Goal: Task Accomplishment & Management: Manage account settings

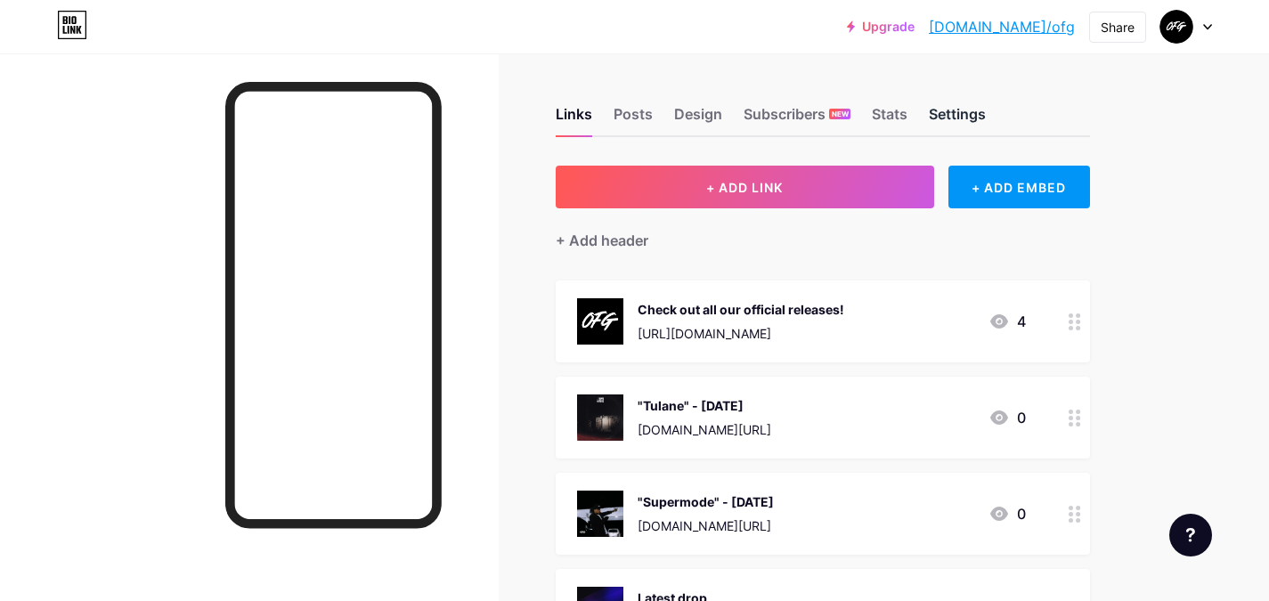
click at [957, 116] on div "Settings" at bounding box center [957, 119] width 57 height 32
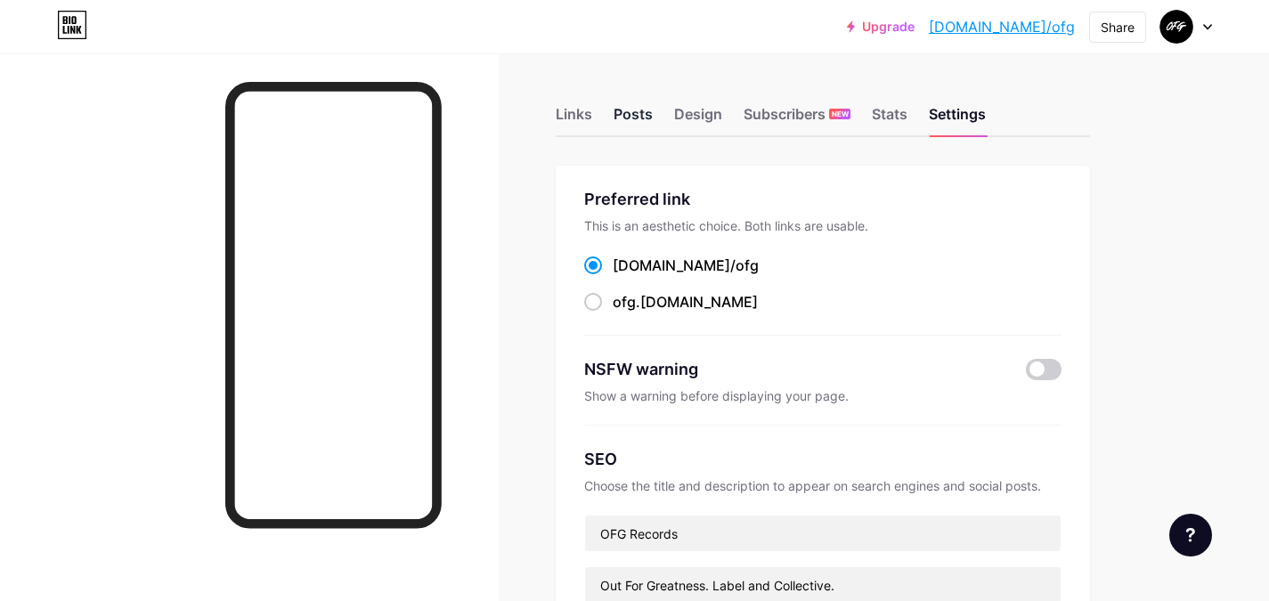
click at [631, 117] on div "Posts" at bounding box center [633, 119] width 39 height 32
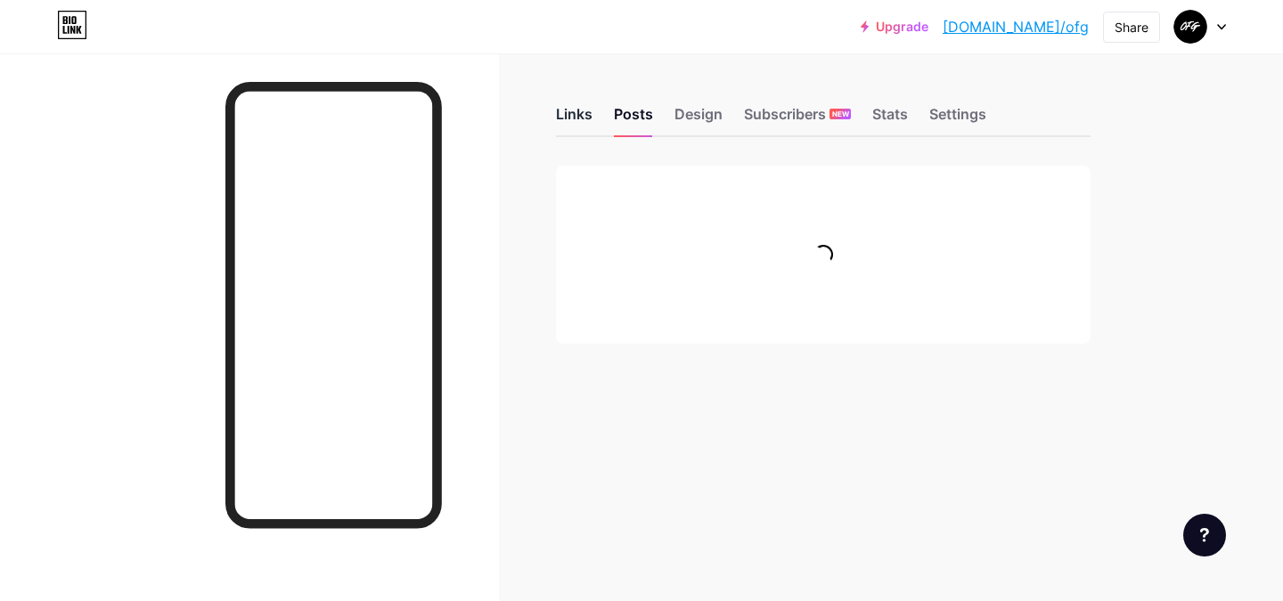
click at [582, 114] on div "Links" at bounding box center [574, 119] width 37 height 32
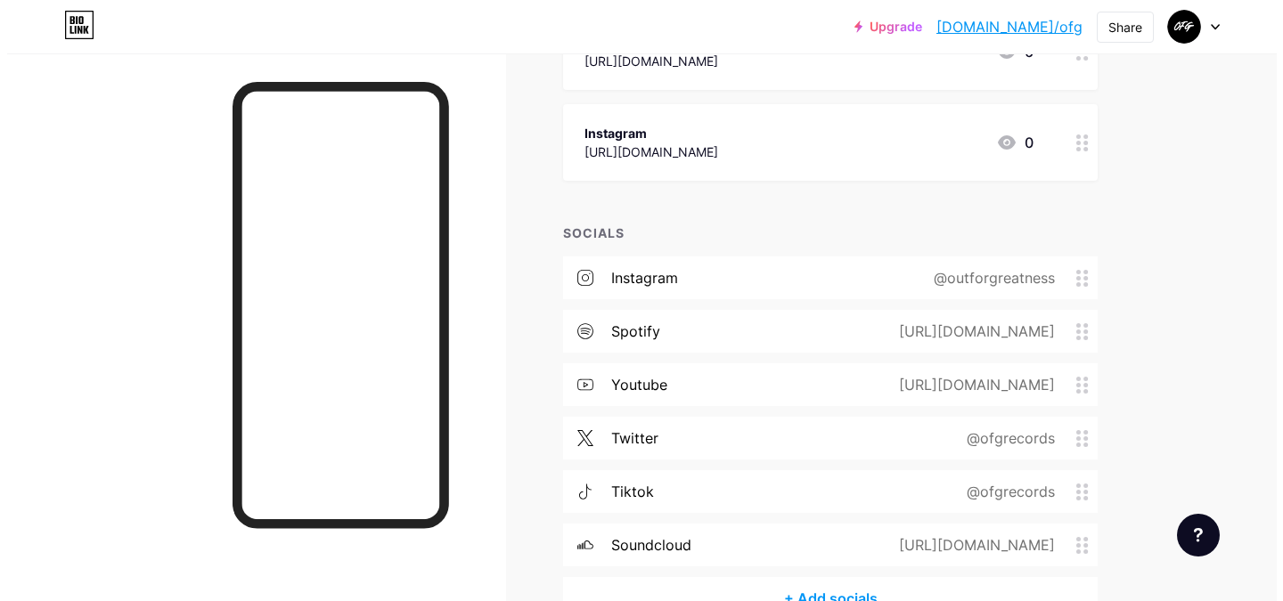
scroll to position [1218, 0]
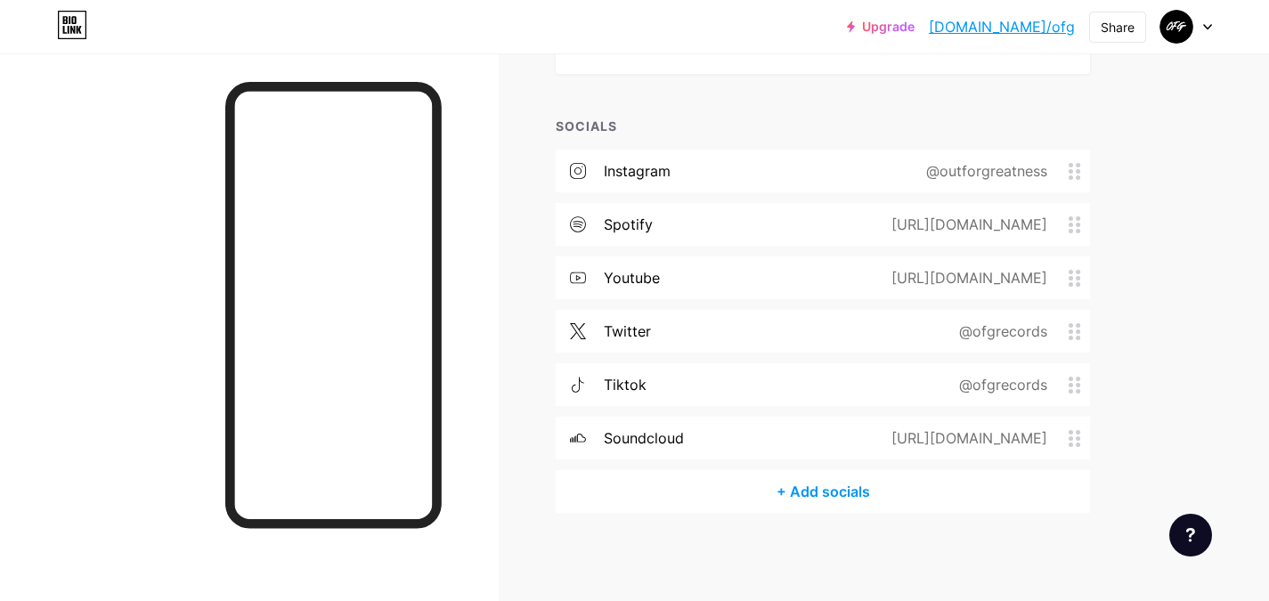
click at [824, 498] on div "+ Add socials" at bounding box center [823, 491] width 534 height 43
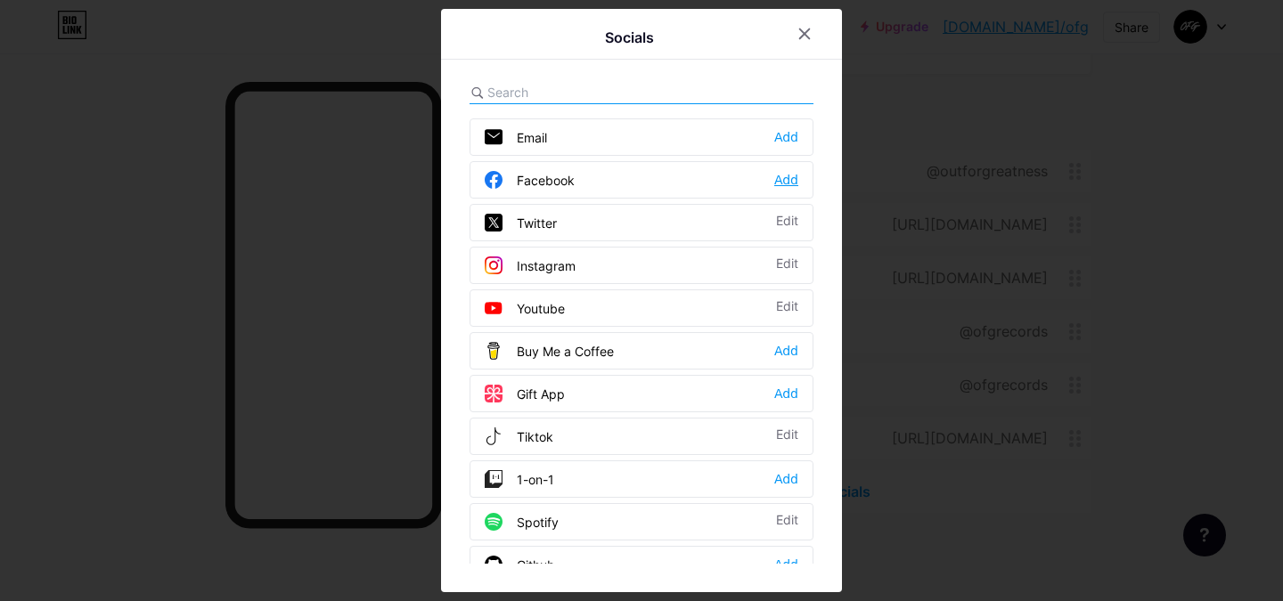
click at [781, 176] on div "Add" at bounding box center [786, 180] width 24 height 18
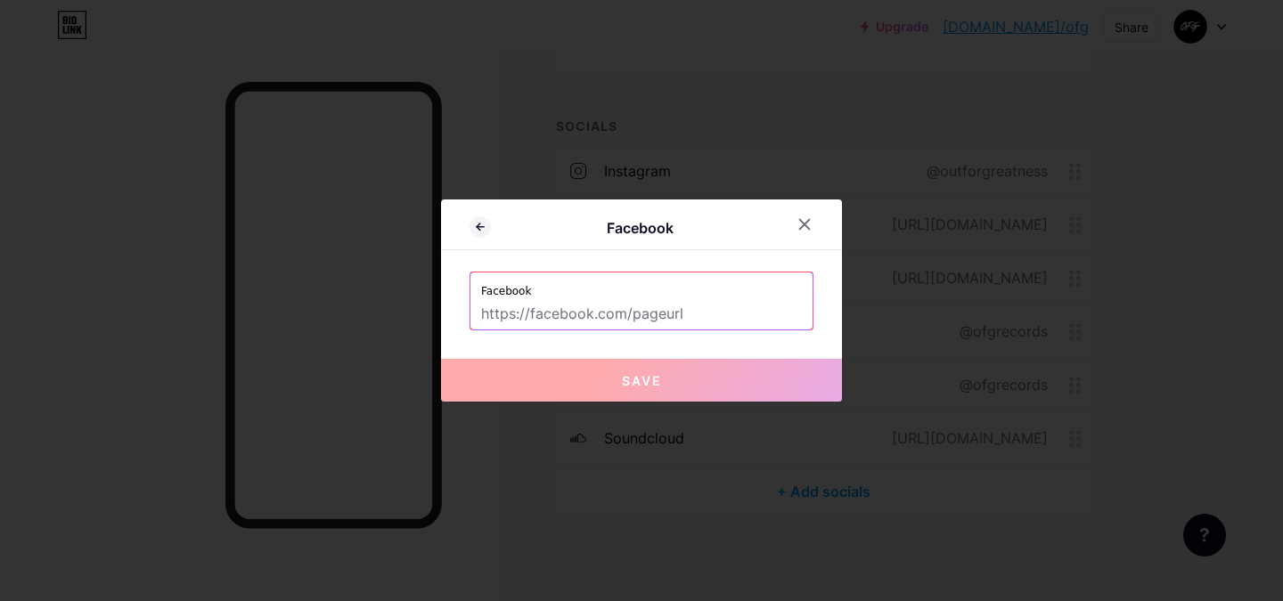
click at [524, 315] on input "text" at bounding box center [641, 314] width 321 height 30
paste input "[URL][DOMAIN_NAME]"
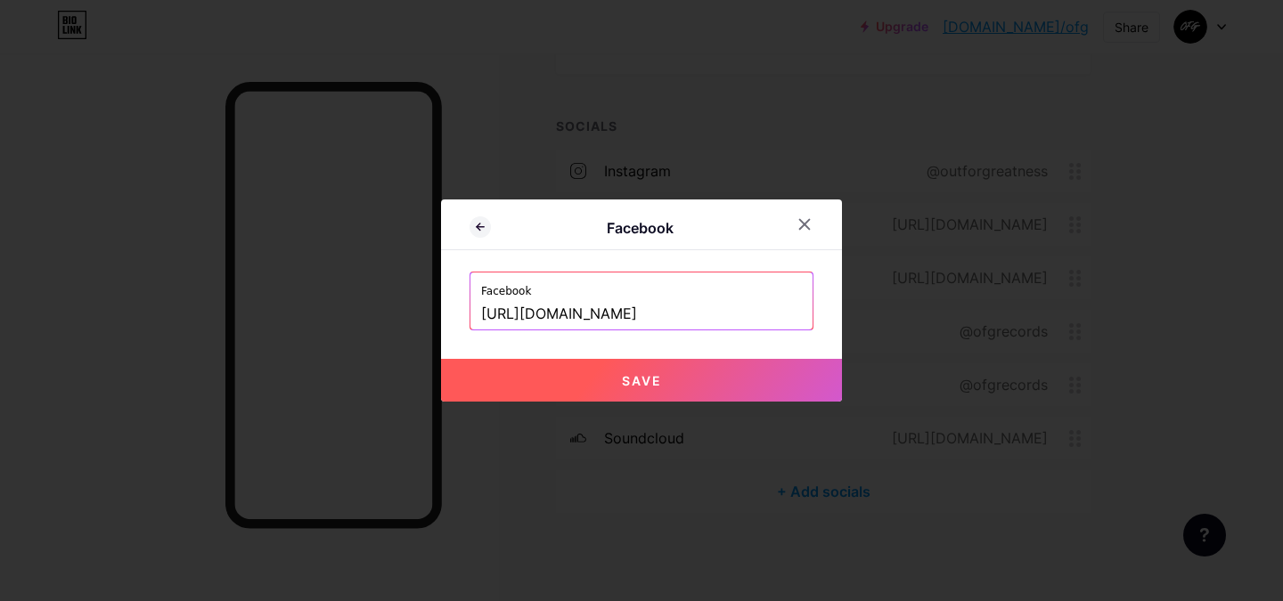
type input "[URL][DOMAIN_NAME]"
click at [697, 369] on button "Save" at bounding box center [641, 380] width 401 height 43
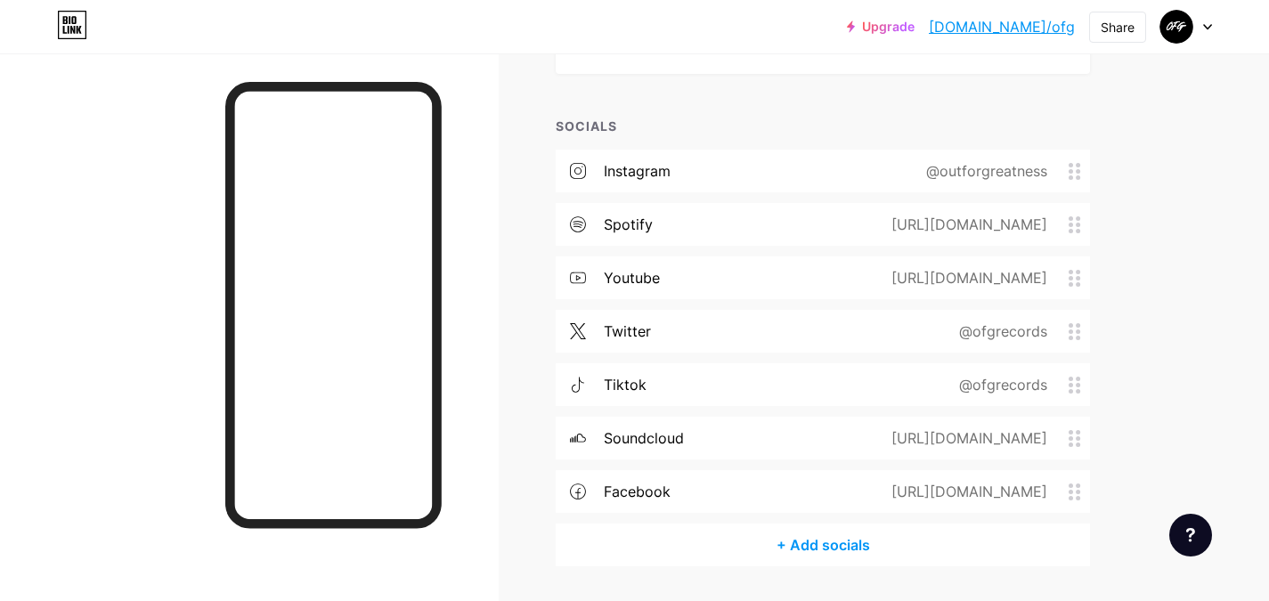
click at [830, 547] on div "+ Add socials" at bounding box center [823, 545] width 534 height 43
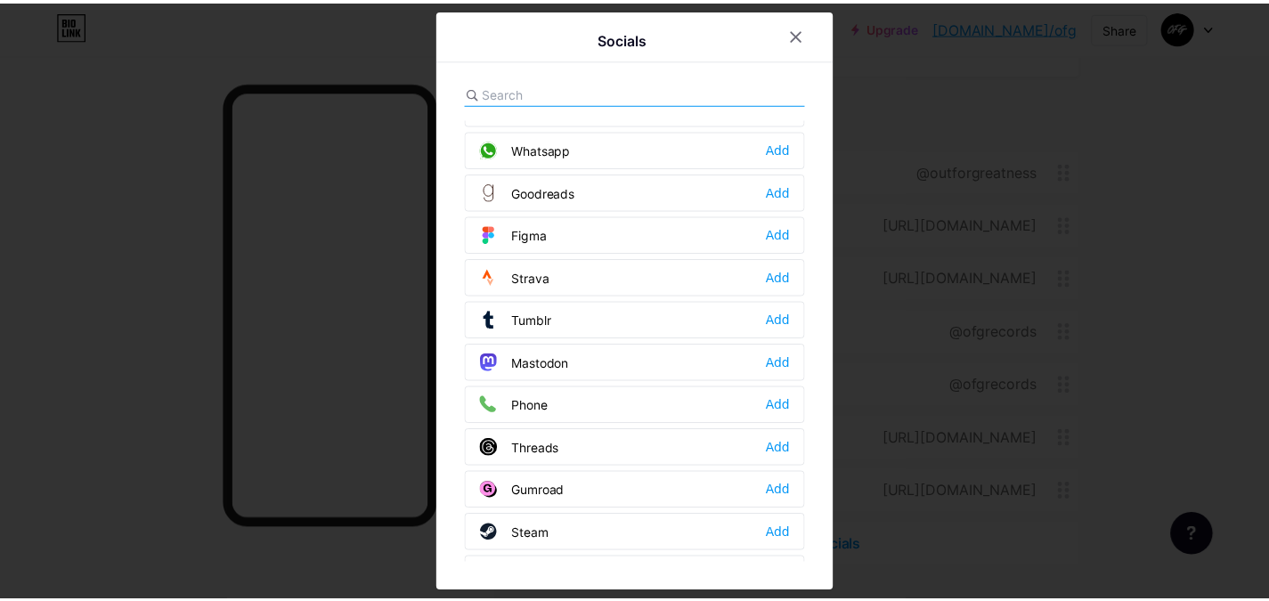
scroll to position [1607, 0]
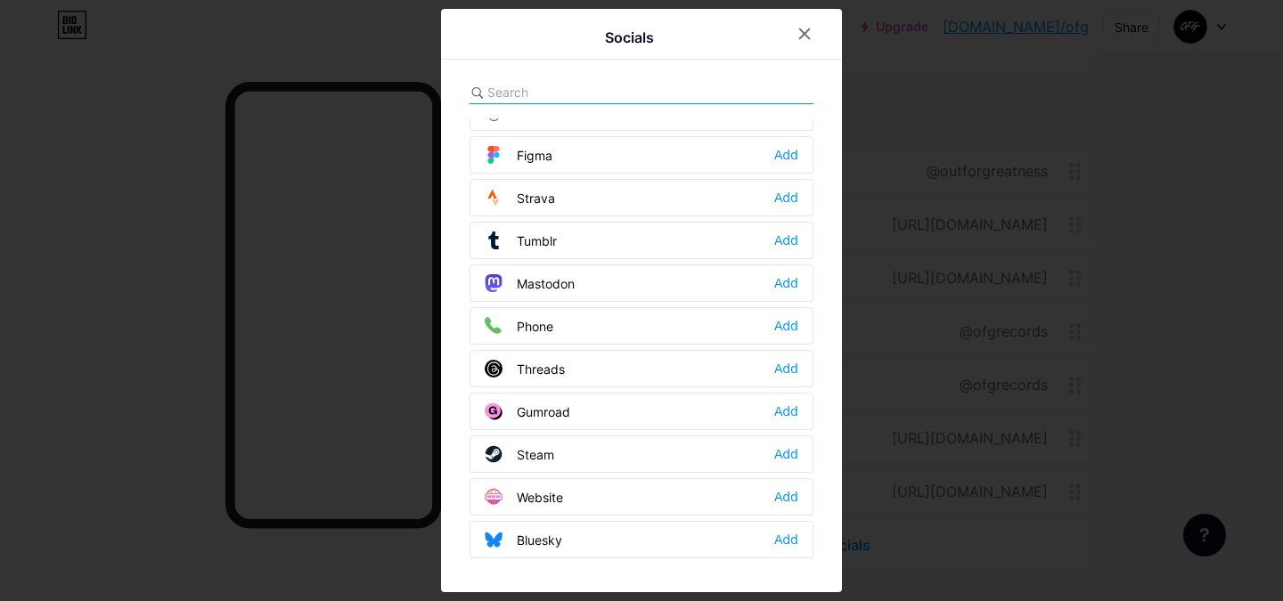
click at [1148, 170] on div at bounding box center [641, 300] width 1283 height 601
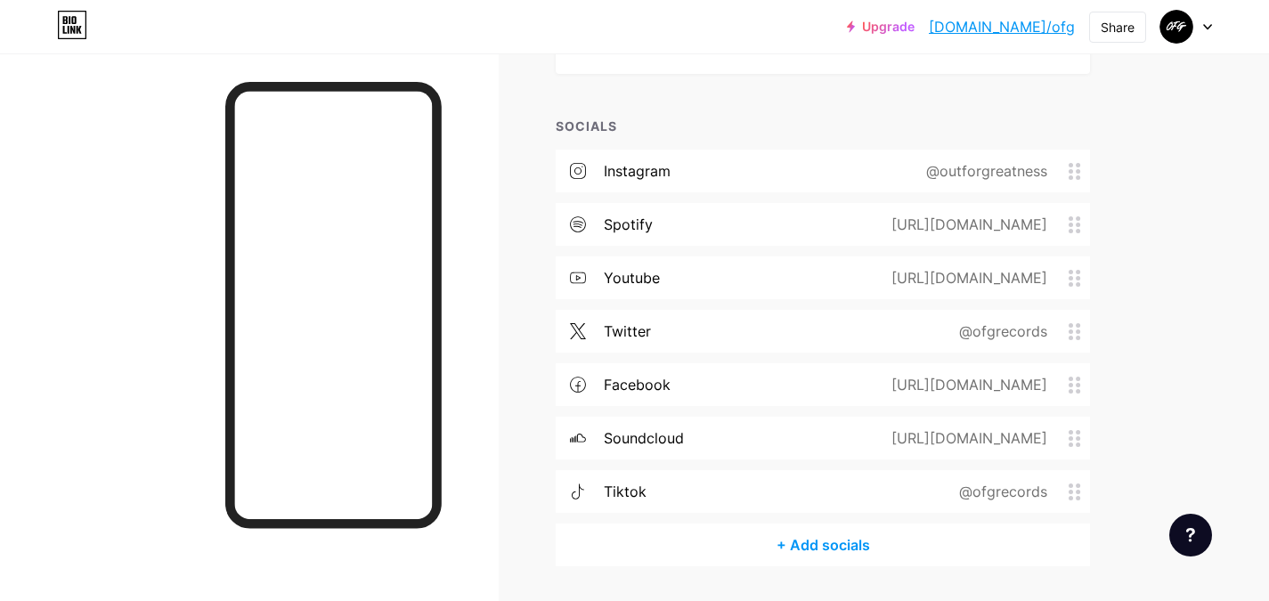
drag, startPoint x: 1065, startPoint y: 483, endPoint x: 1064, endPoint y: 409, distance: 73.9
click at [1064, 409] on div "instagram @outforgreatness spotify https://open.spotify.com/user/31dxr2saonokgy…" at bounding box center [823, 337] width 534 height 374
drag, startPoint x: 1067, startPoint y: 485, endPoint x: 1066, endPoint y: 454, distance: 31.2
click at [1066, 411] on div "instagram @outforgreatness spotify https://open.spotify.com/user/31dxr2saonokgy…" at bounding box center [823, 337] width 534 height 374
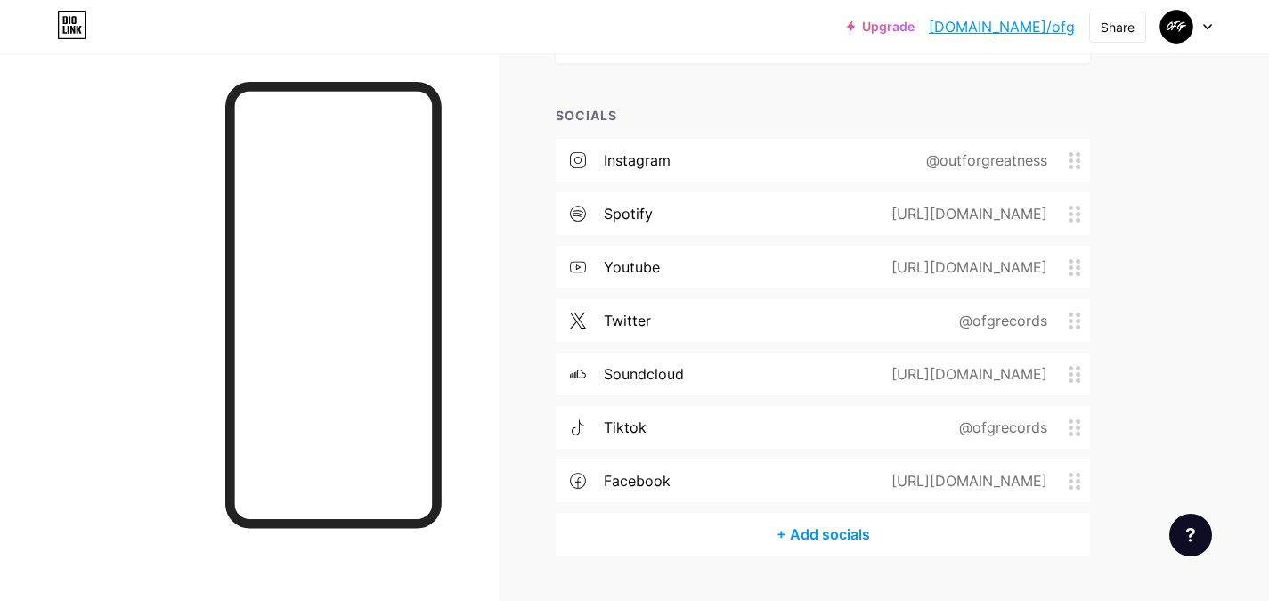
scroll to position [1223, 0]
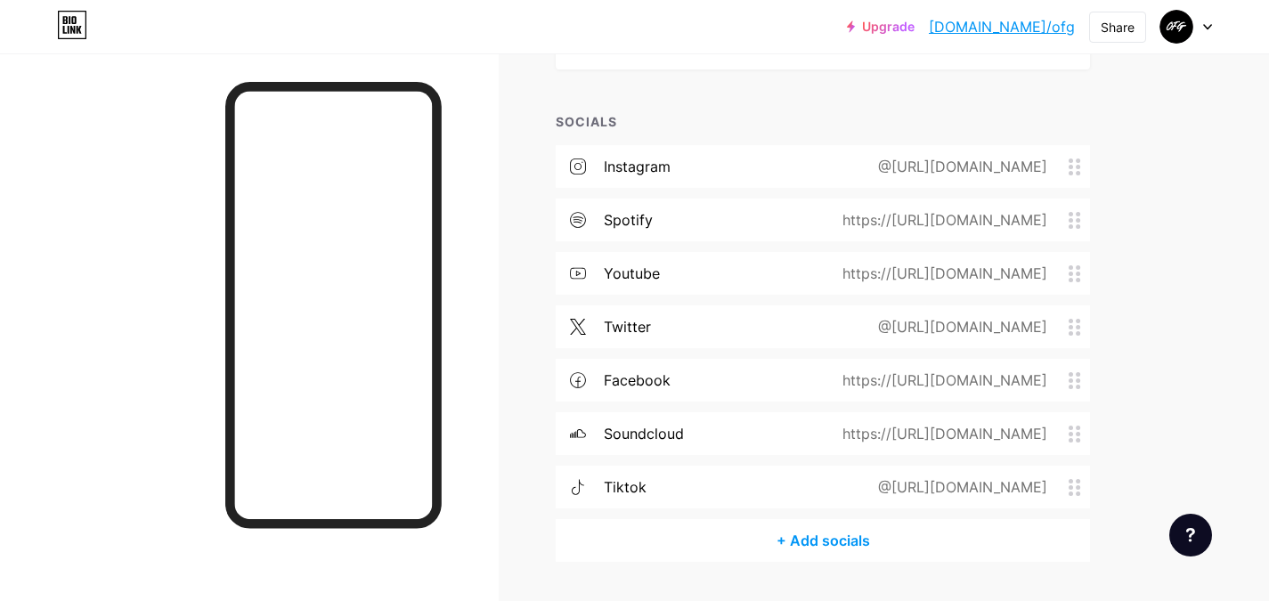
drag, startPoint x: 1065, startPoint y: 480, endPoint x: 1067, endPoint y: 415, distance: 65.0
click at [1067, 415] on div "instagram @https://instagram.com/outforgreatness spotify https://https://open.s…" at bounding box center [823, 332] width 534 height 374
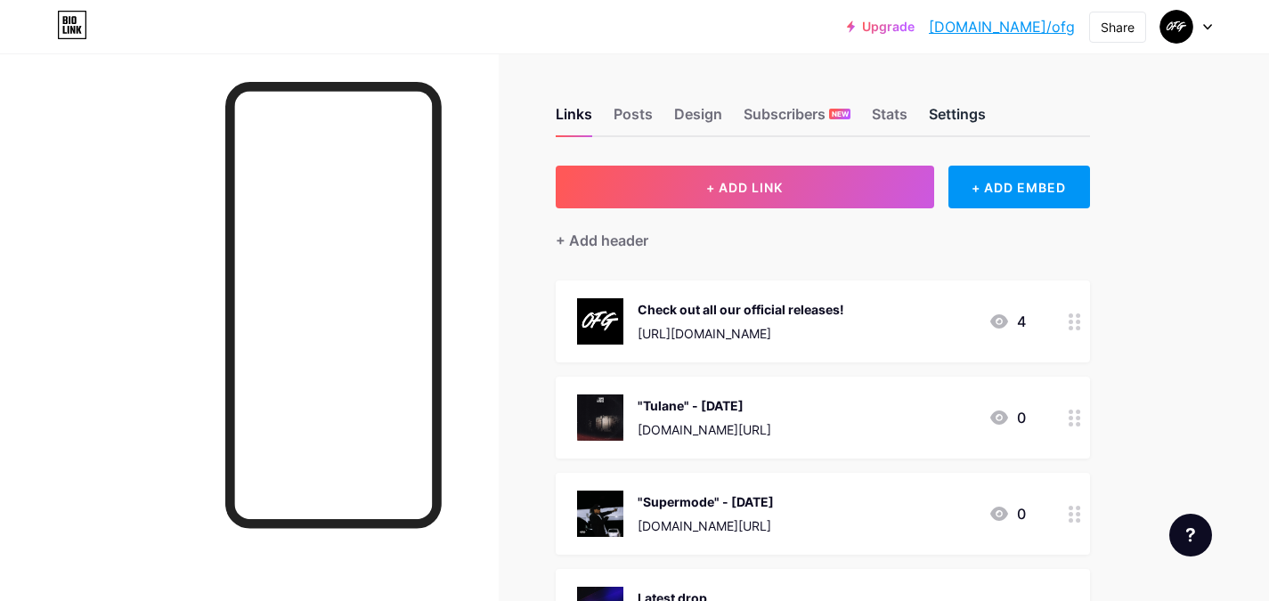
click at [962, 115] on div "Settings" at bounding box center [957, 119] width 57 height 32
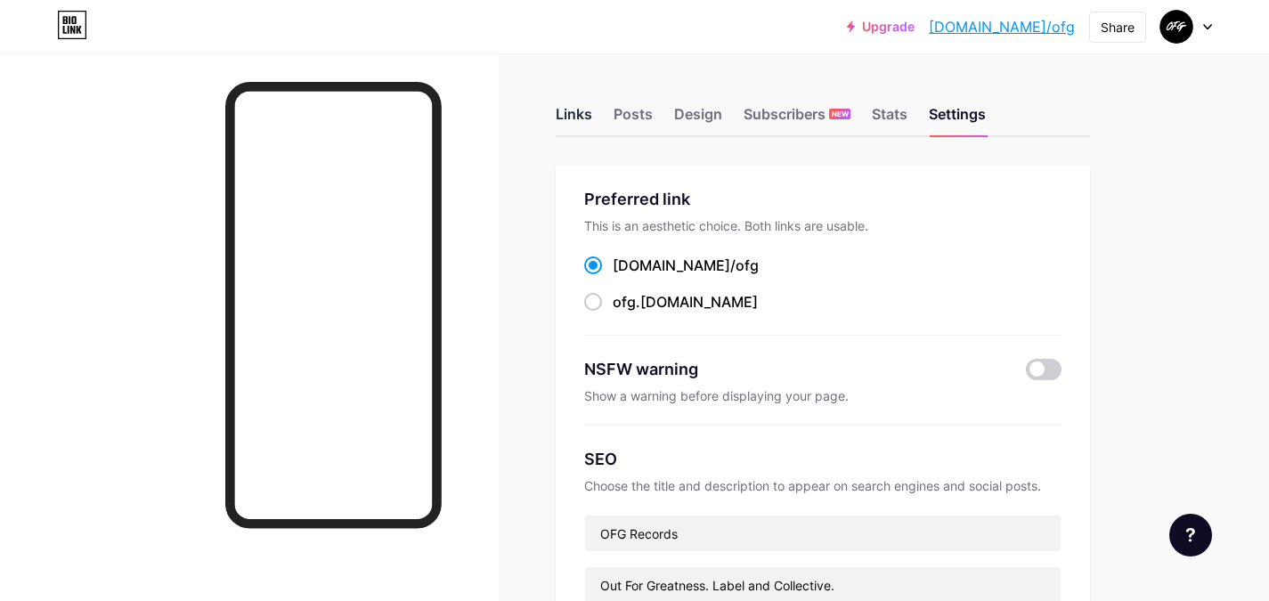
click at [570, 124] on div "Links" at bounding box center [574, 119] width 37 height 32
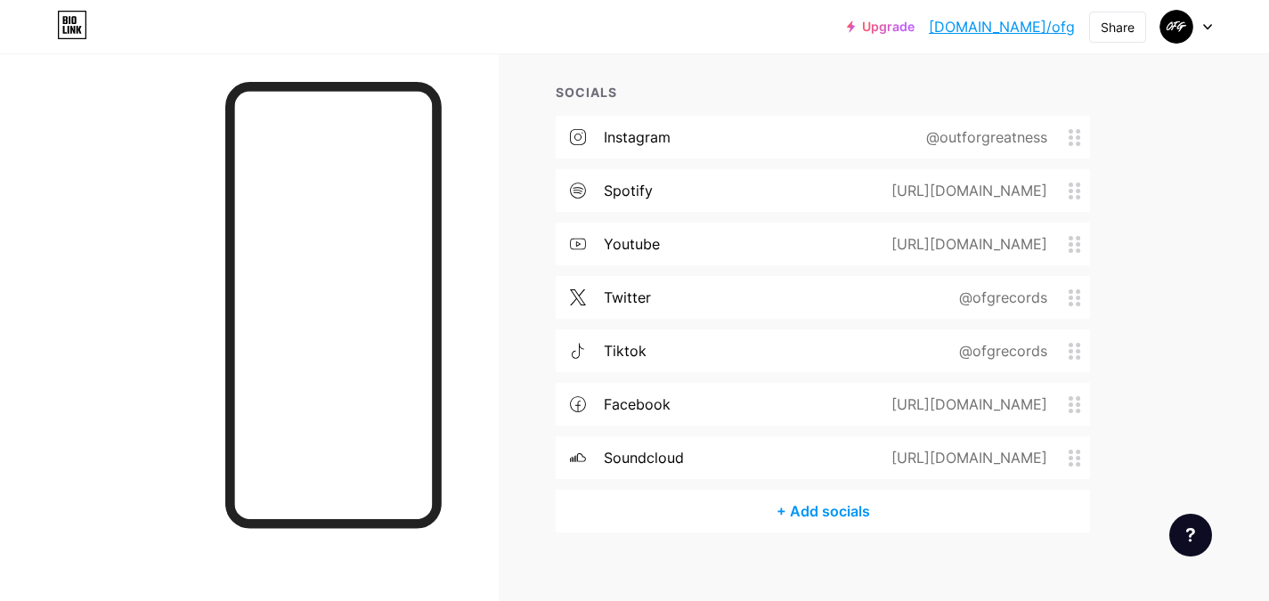
scroll to position [1272, 0]
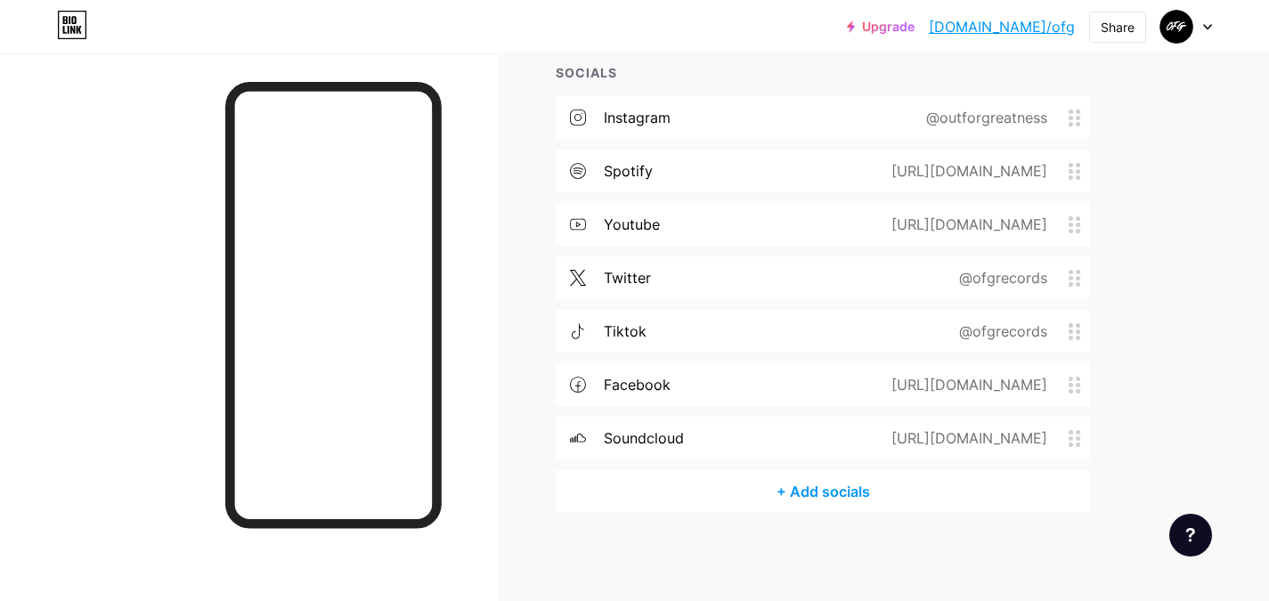
click at [839, 499] on div "+ Add socials" at bounding box center [823, 491] width 534 height 43
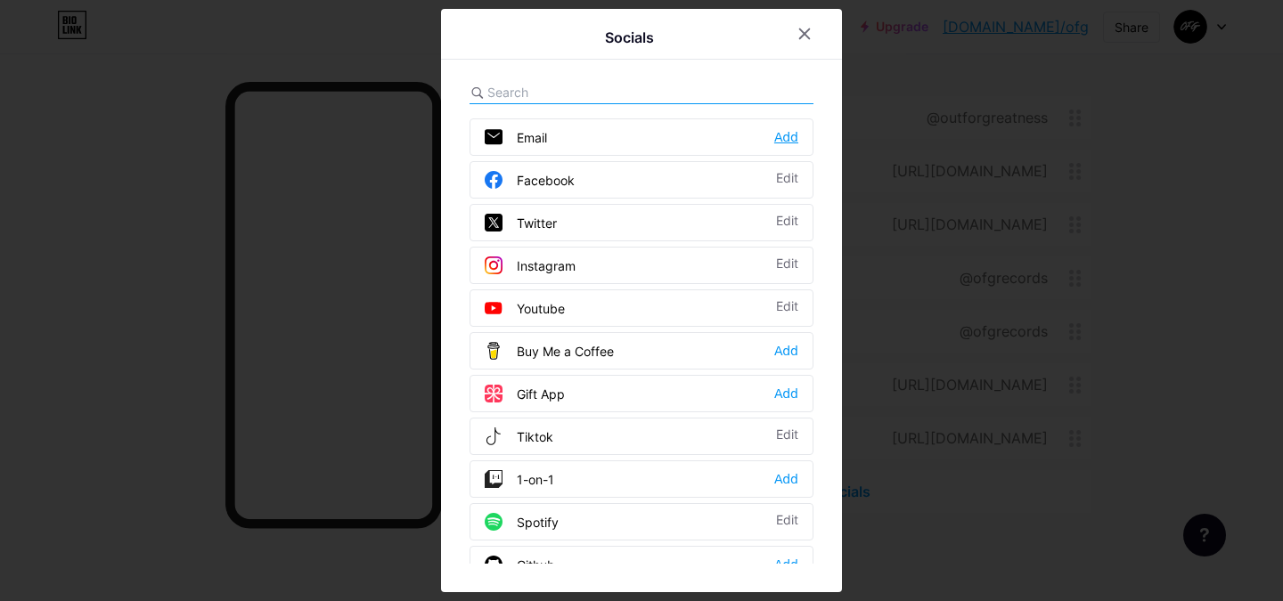
click at [786, 140] on div "Add" at bounding box center [786, 137] width 24 height 18
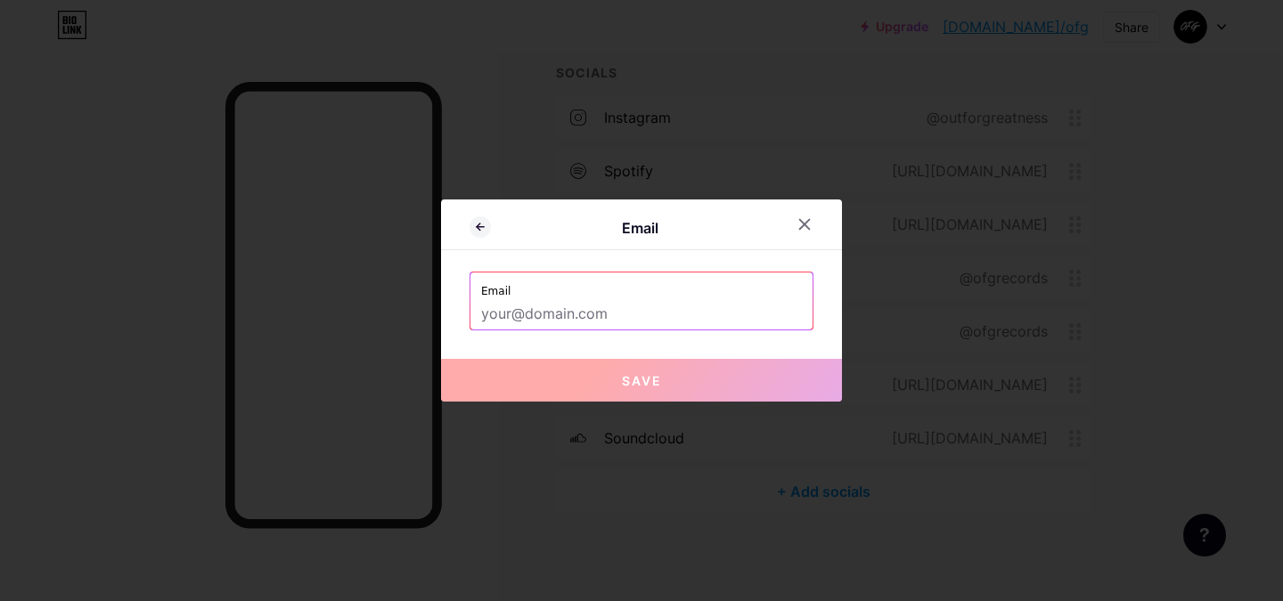
click at [586, 315] on input "text" at bounding box center [641, 314] width 321 height 30
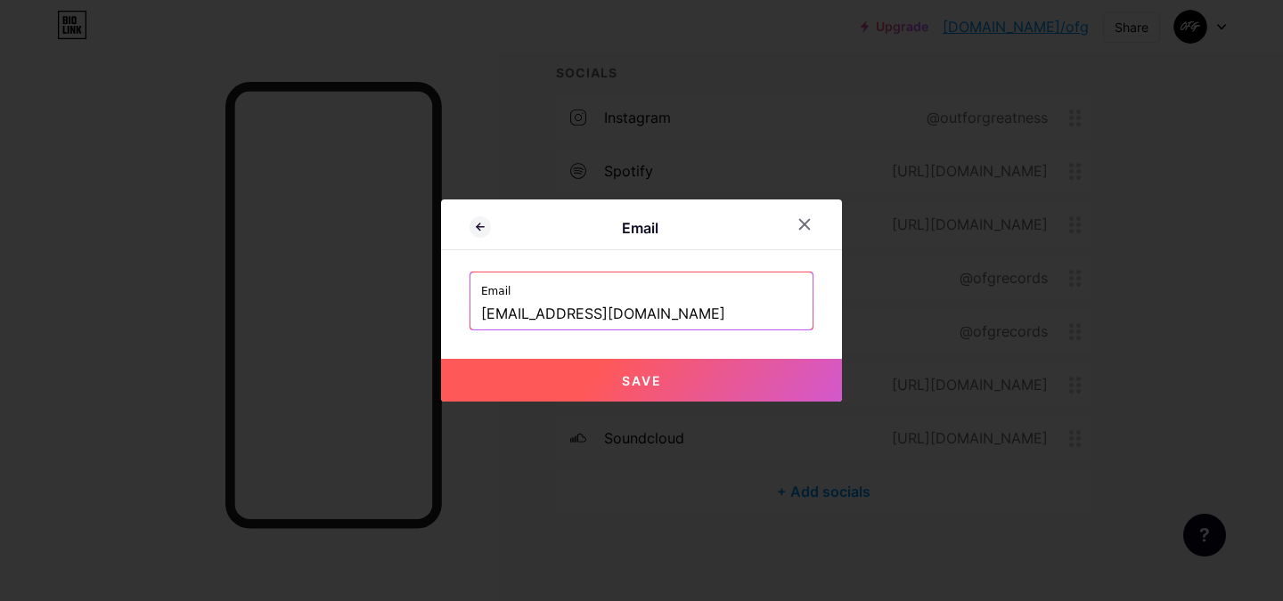
click at [586, 388] on button "Save" at bounding box center [641, 380] width 401 height 43
type input "mailto:[EMAIL_ADDRESS][DOMAIN_NAME]"
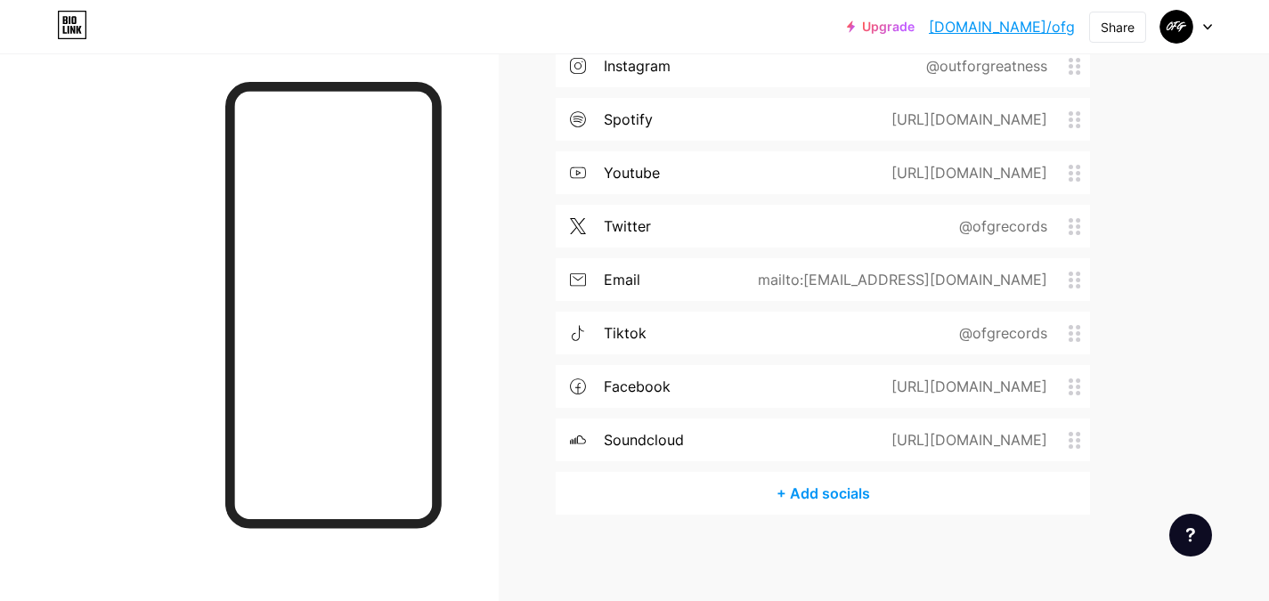
scroll to position [1325, 0]
